Goal: Information Seeking & Learning: Check status

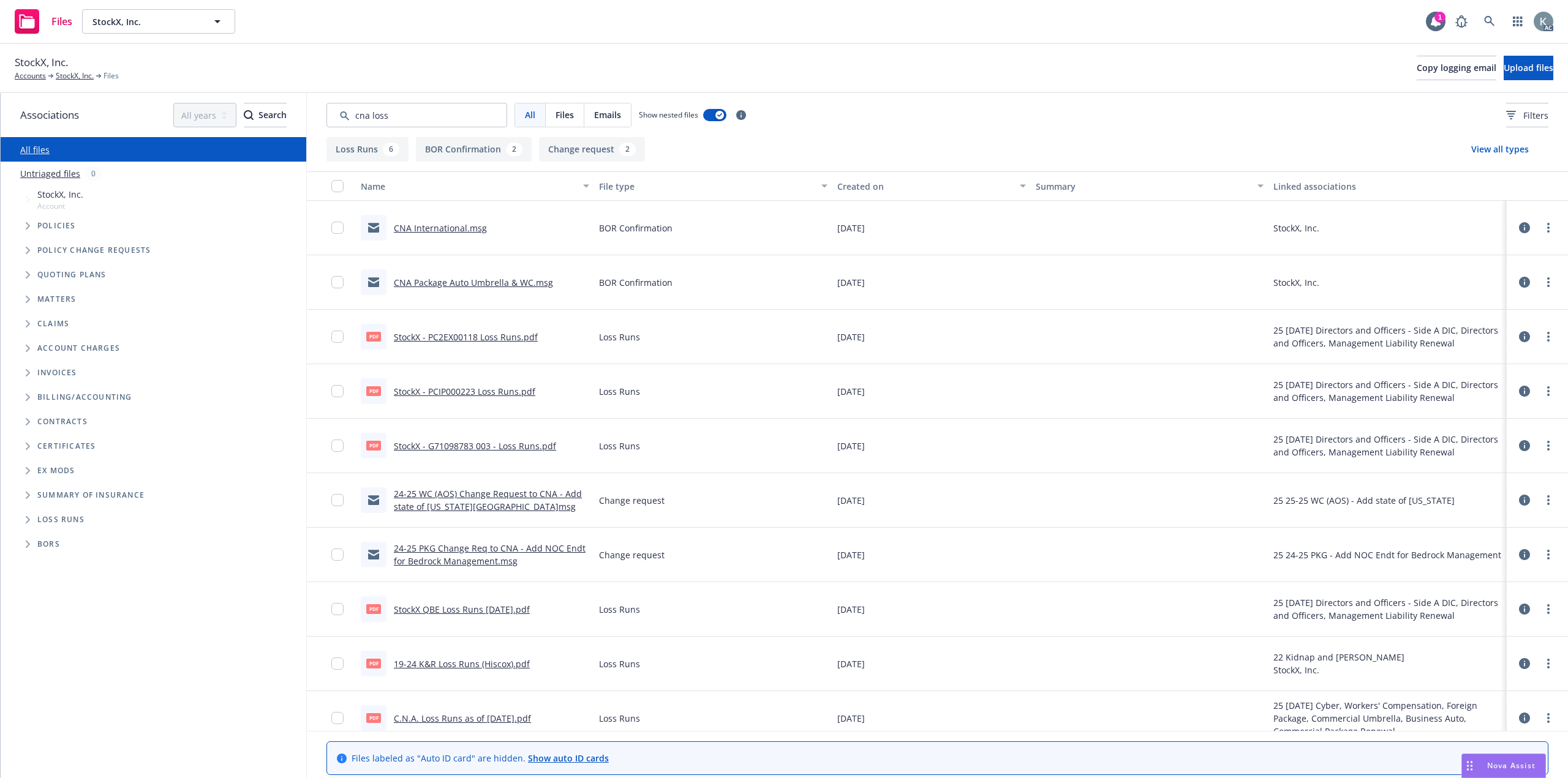
scroll to position [7, 0]
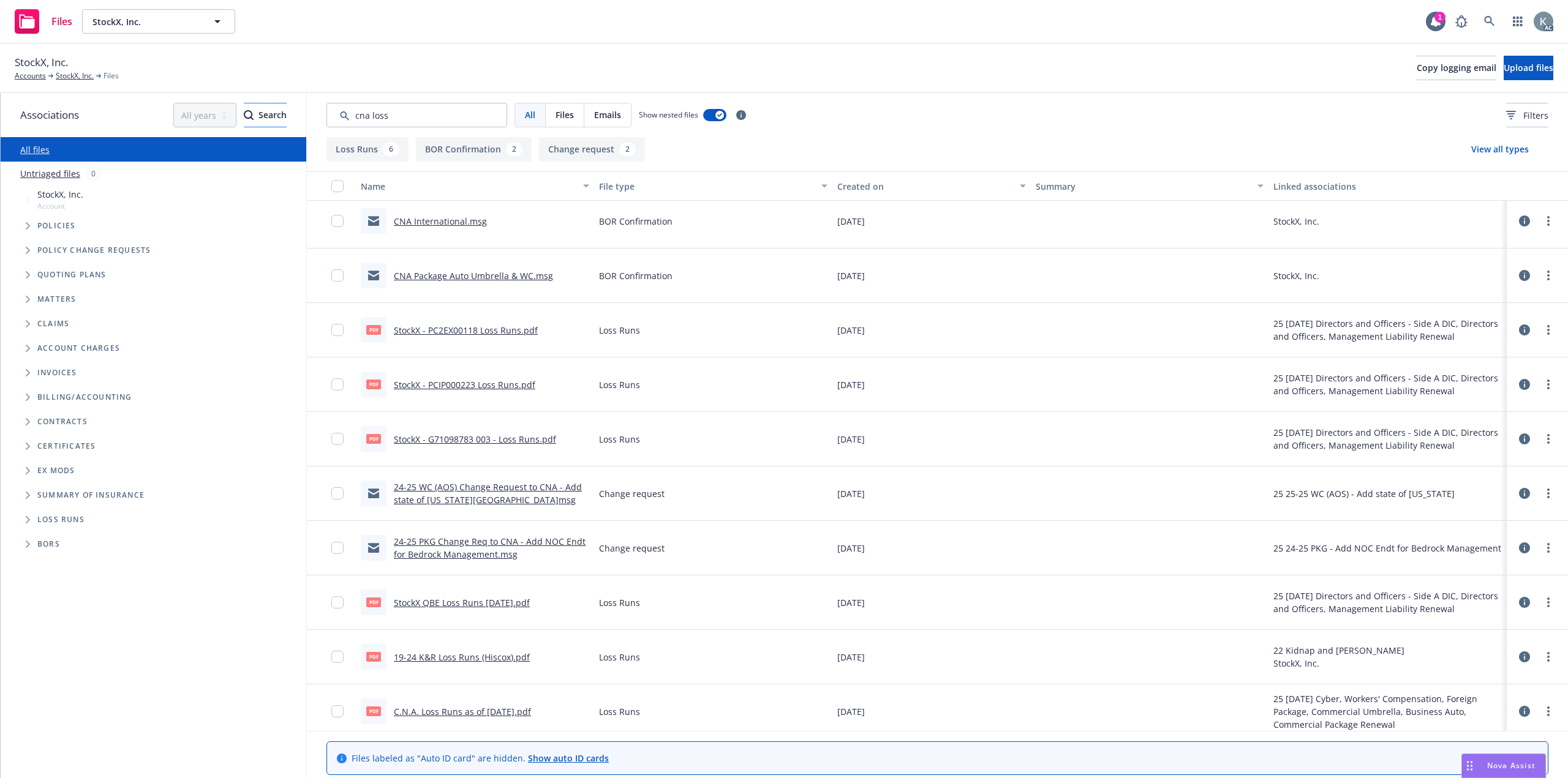
drag, startPoint x: 496, startPoint y: 109, endPoint x: 237, endPoint y: 103, distance: 259.1
click at [237, 103] on div "Associations All years 2027 2026 2025 2024 2023 2022 2021 2020 2019 2018 2017 2…" at bounding box center [784, 435] width 1567 height 685
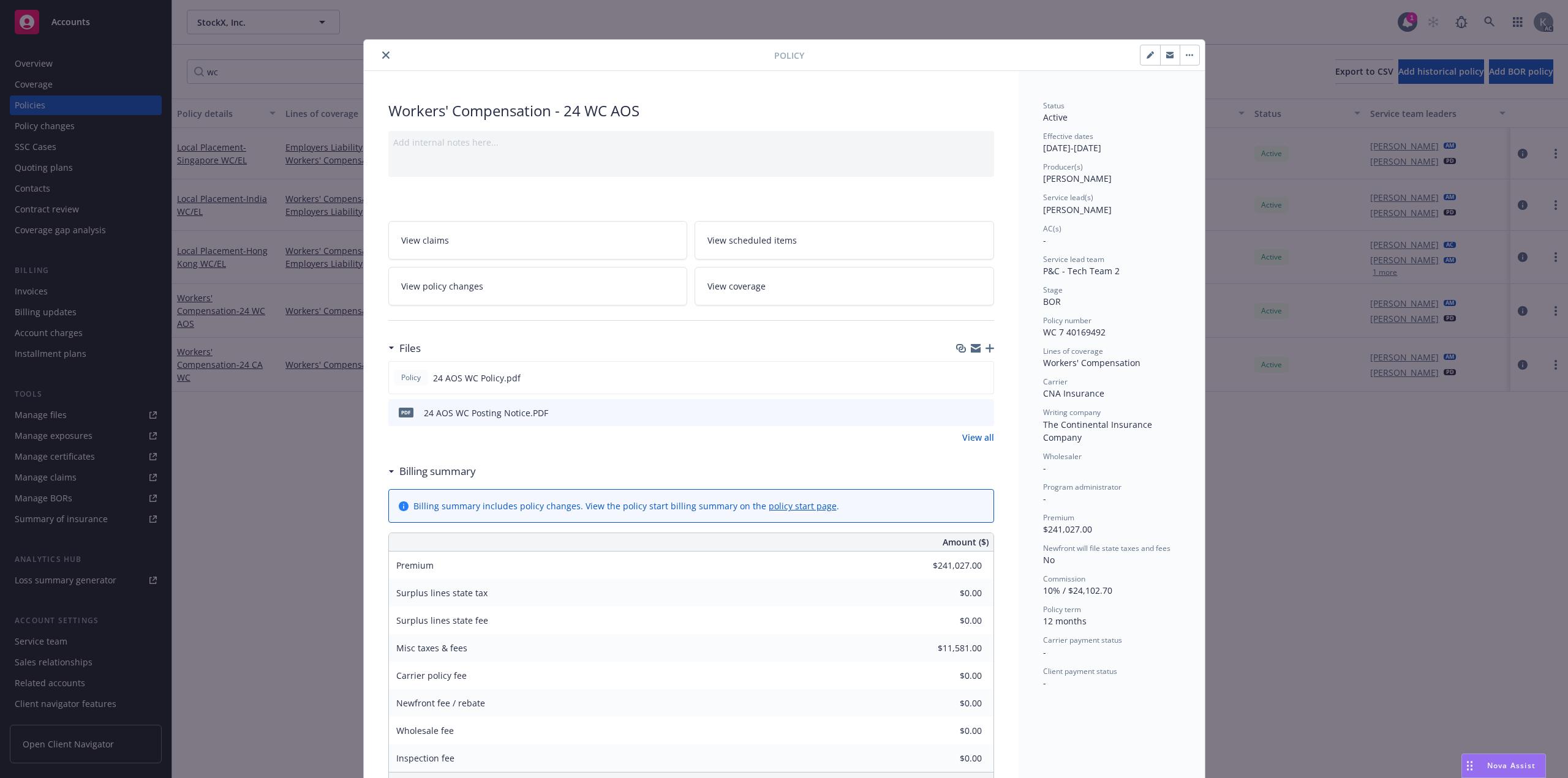
click at [382, 52] on icon "close" at bounding box center [385, 54] width 7 height 7
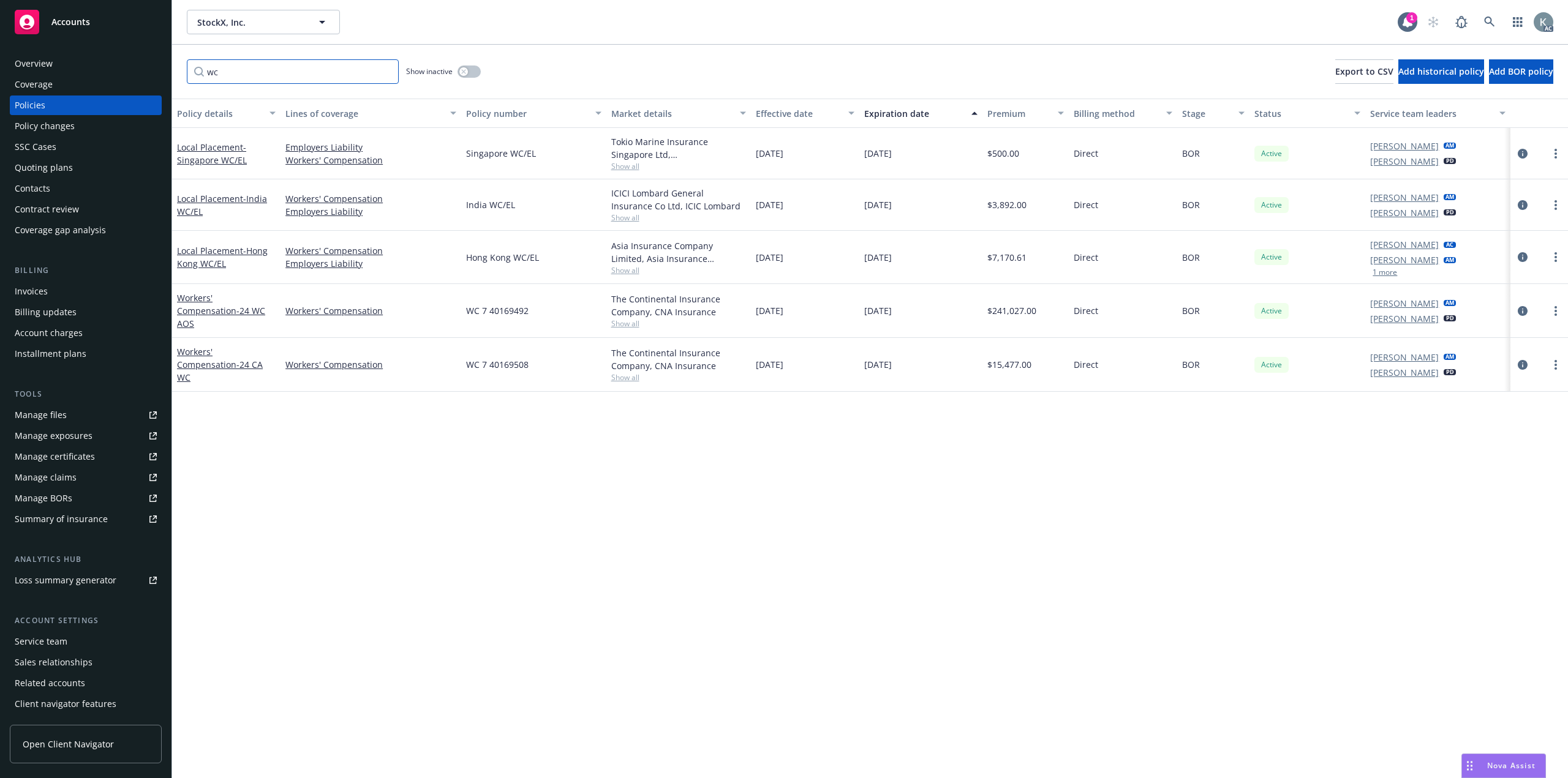
drag, startPoint x: 385, startPoint y: 66, endPoint x: 368, endPoint y: 72, distance: 18.0
click at [368, 72] on input "wc" at bounding box center [293, 72] width 212 height 24
click at [385, 66] on input "wc" at bounding box center [293, 72] width 212 height 24
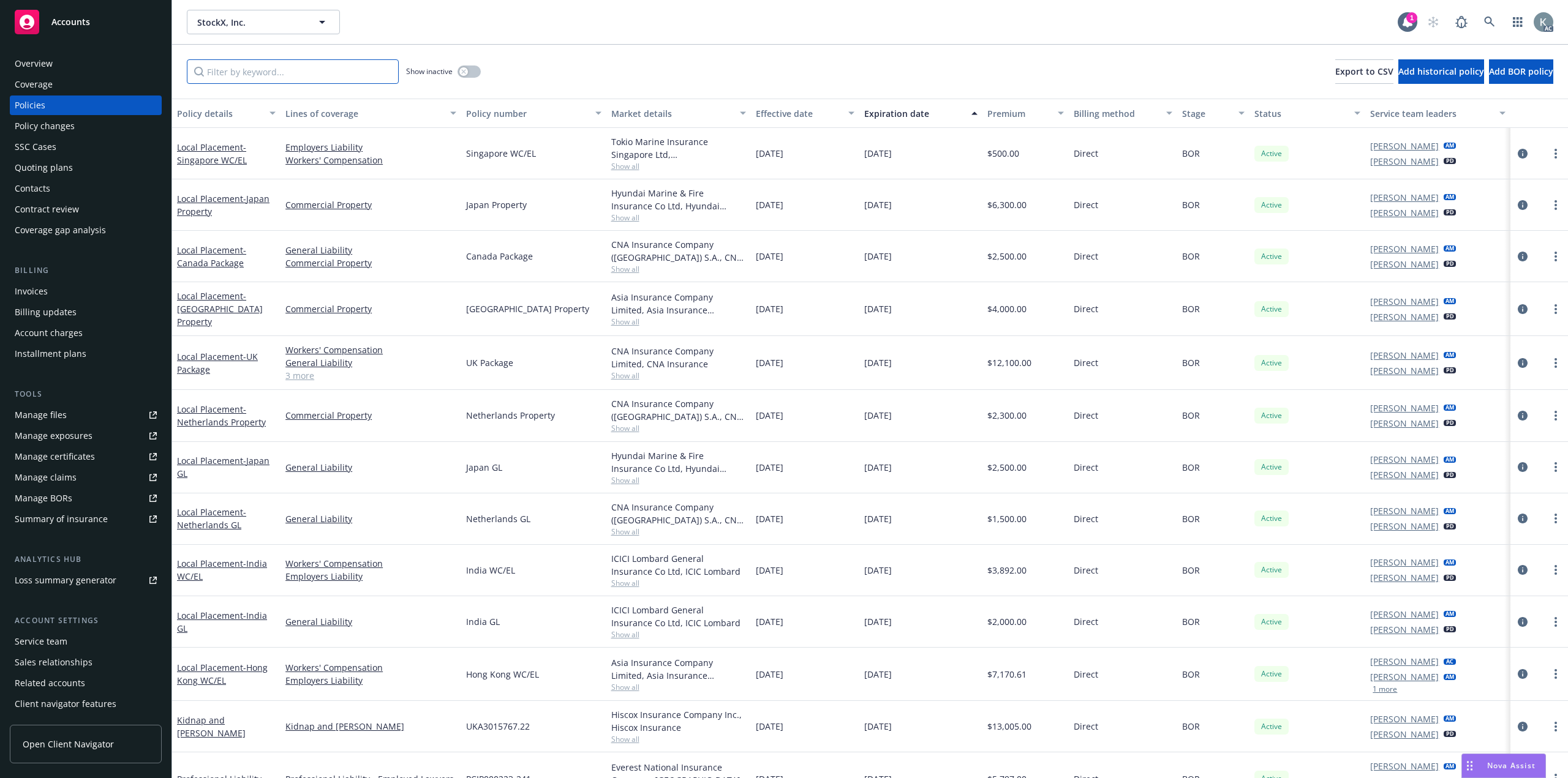
click at [368, 69] on input "Filter by keyword..." at bounding box center [293, 72] width 212 height 24
type input "wc"
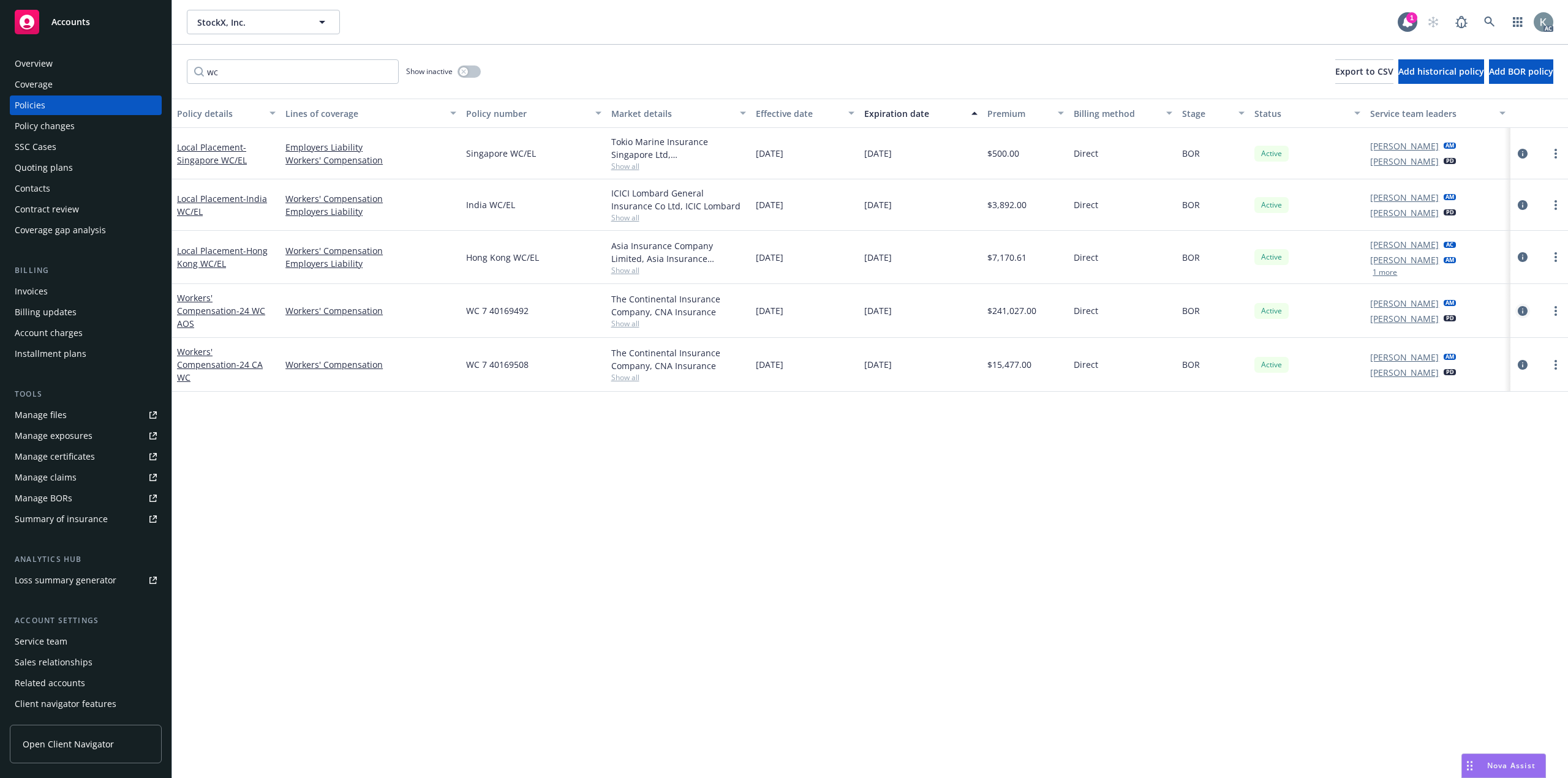
click at [1525, 306] on icon "circleInformation" at bounding box center [1522, 311] width 10 height 10
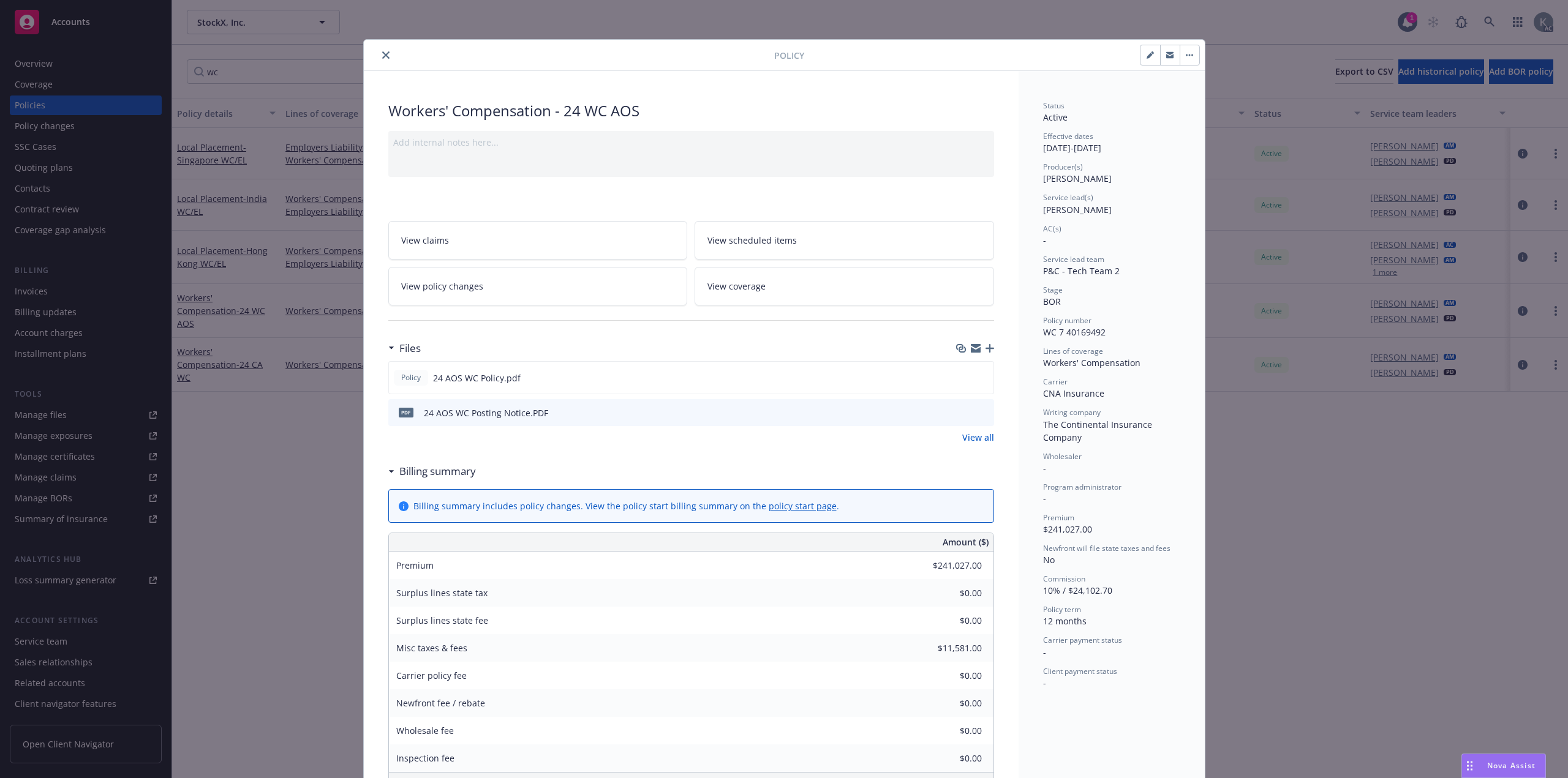
scroll to position [36, 0]
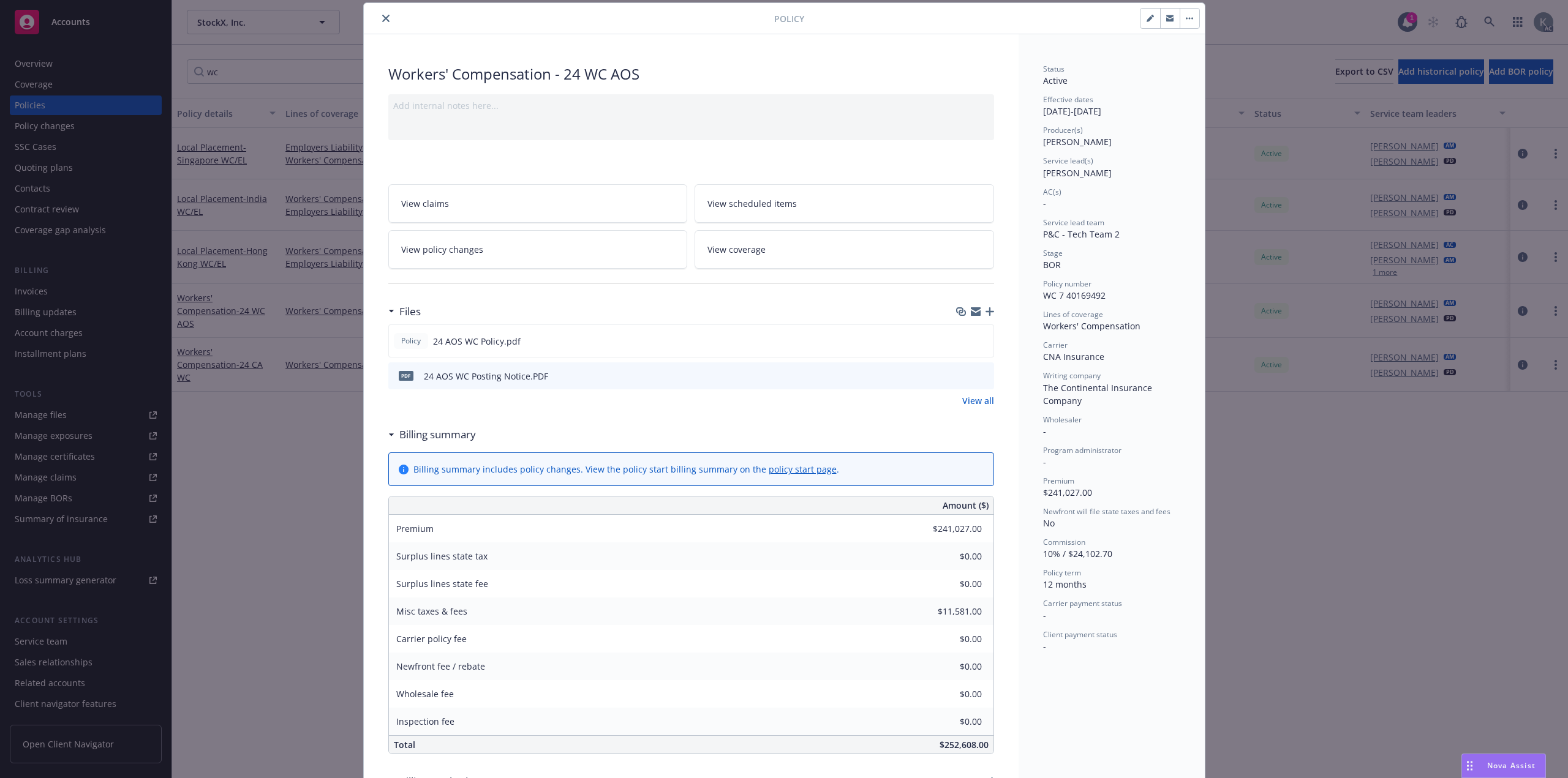
click at [382, 16] on icon "close" at bounding box center [385, 18] width 7 height 7
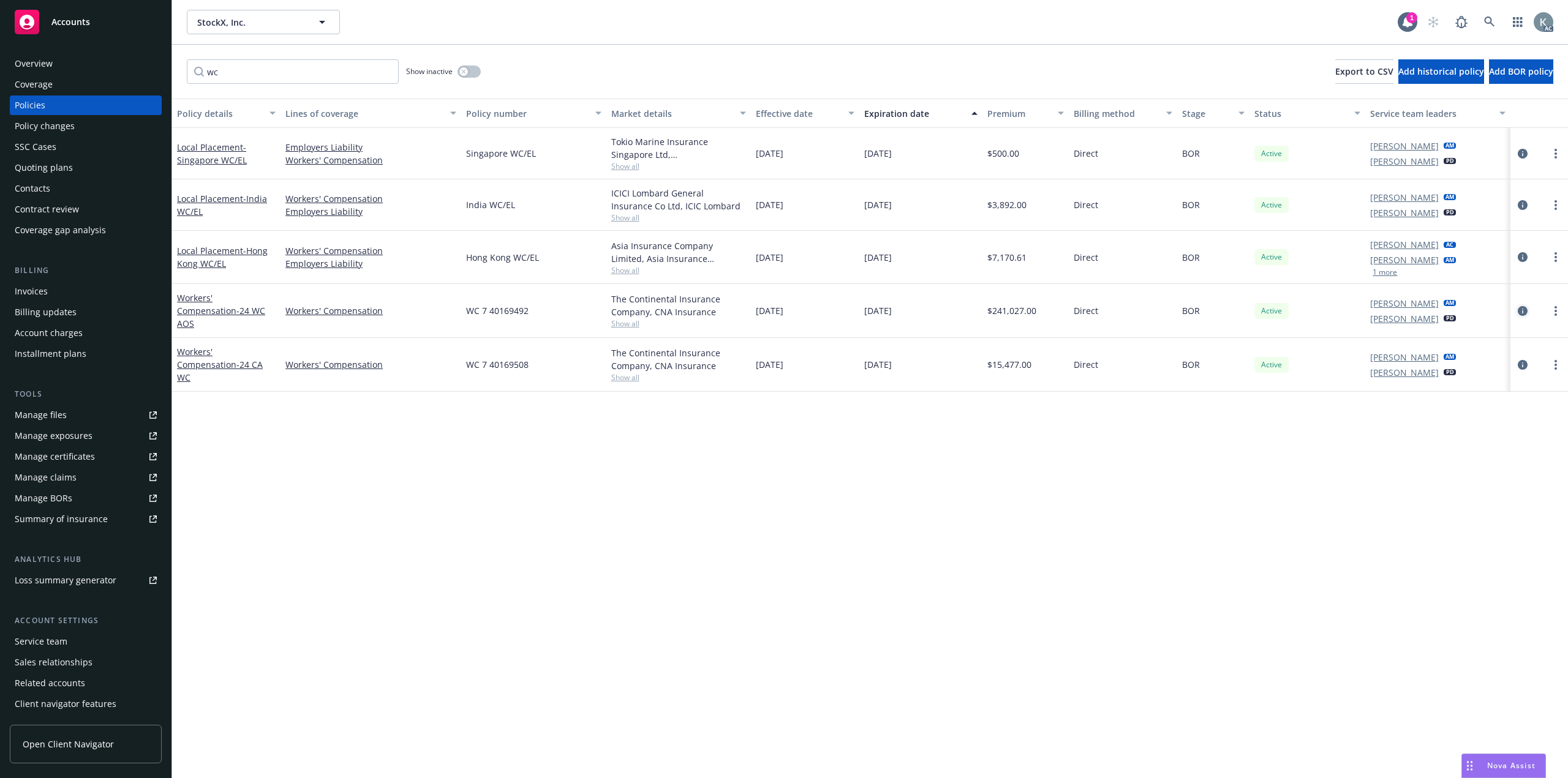
click at [1520, 306] on icon "circleInformation" at bounding box center [1522, 311] width 10 height 10
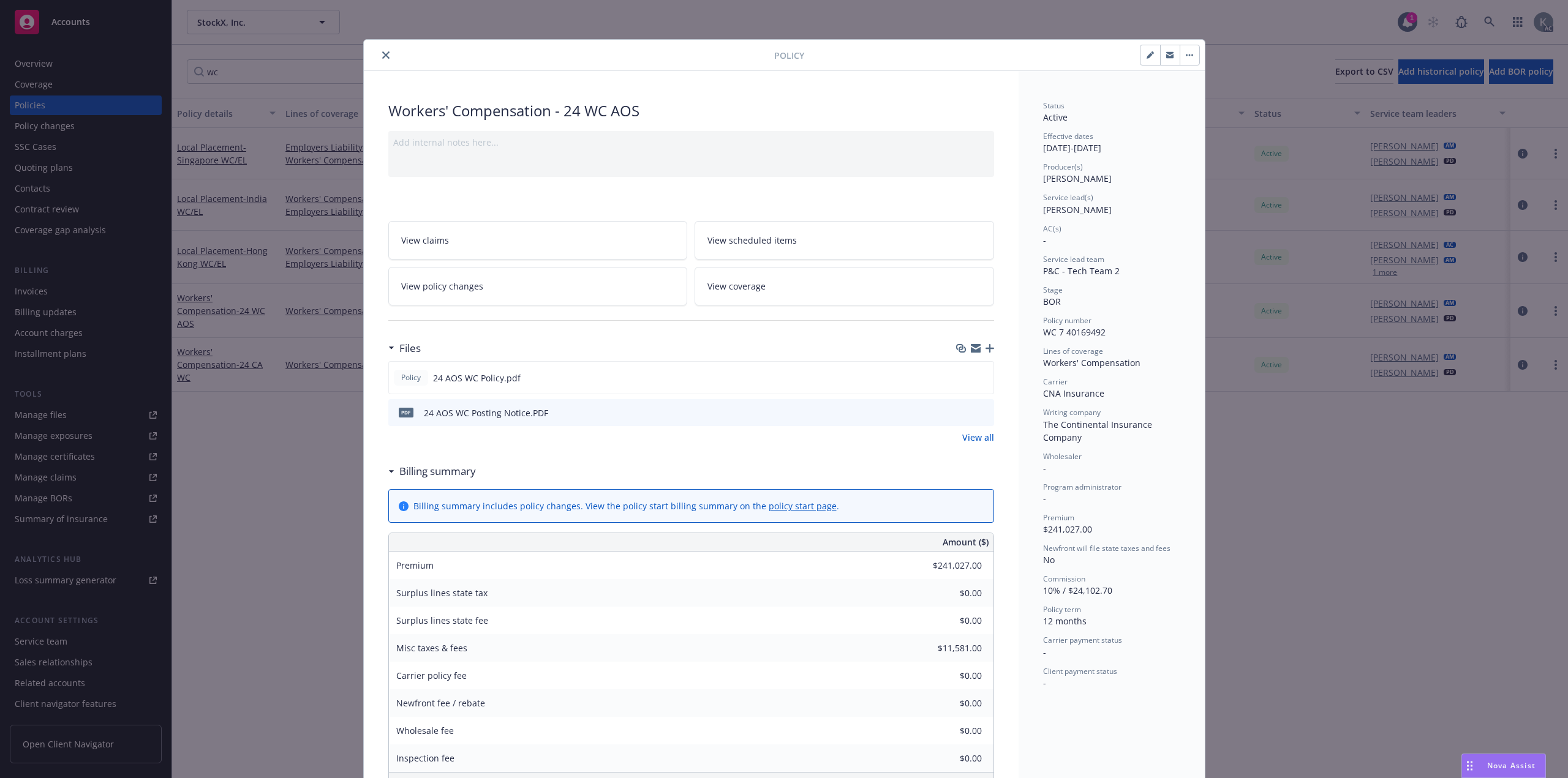
scroll to position [36, 0]
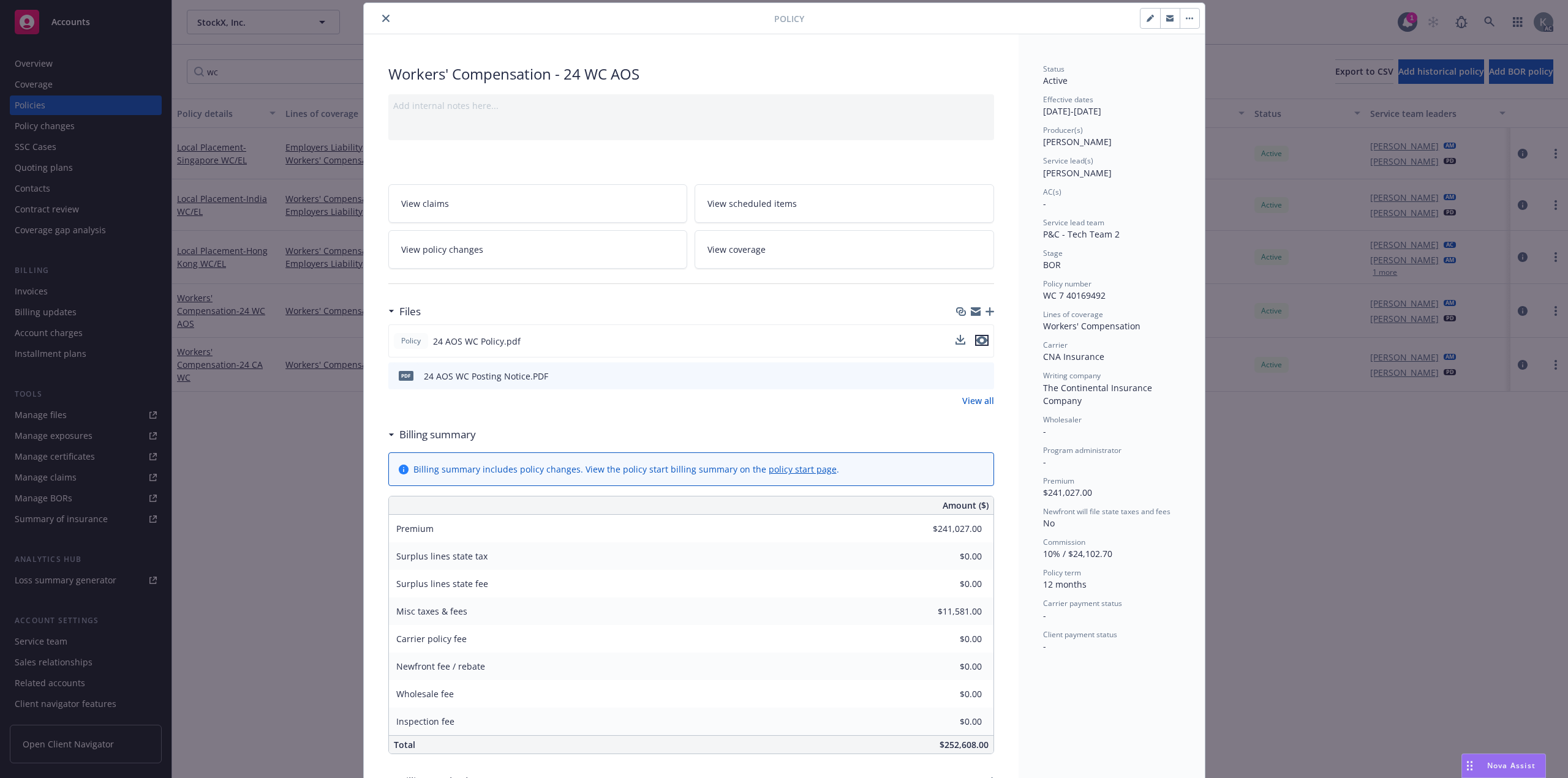
click at [980, 336] on icon "preview file" at bounding box center [981, 340] width 11 height 9
click at [382, 16] on icon "close" at bounding box center [385, 18] width 7 height 7
